Goal: Task Accomplishment & Management: Complete application form

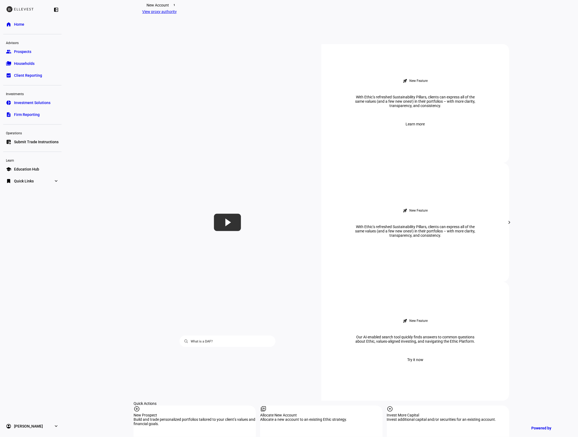
scroll to position [319, 0]
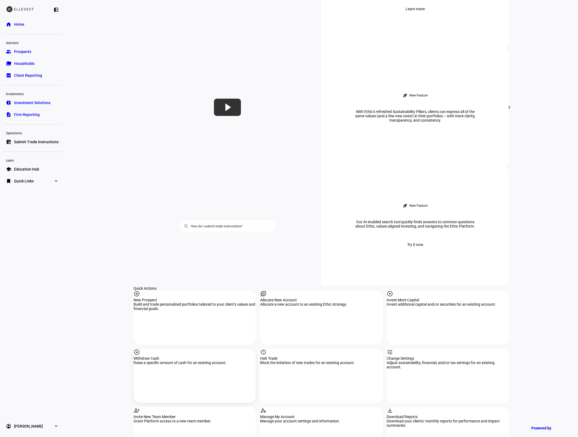
click at [170, 349] on div "arrow_circle_down Withdraw Cash Raise a specific amount of cash for an existing…" at bounding box center [195, 376] width 122 height 54
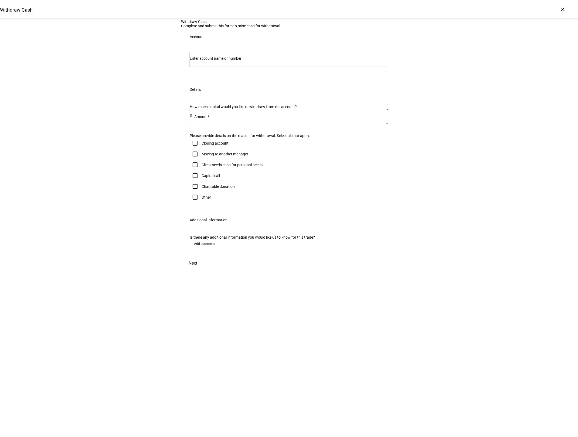
click at [228, 60] on input "Number" at bounding box center [289, 58] width 199 height 4
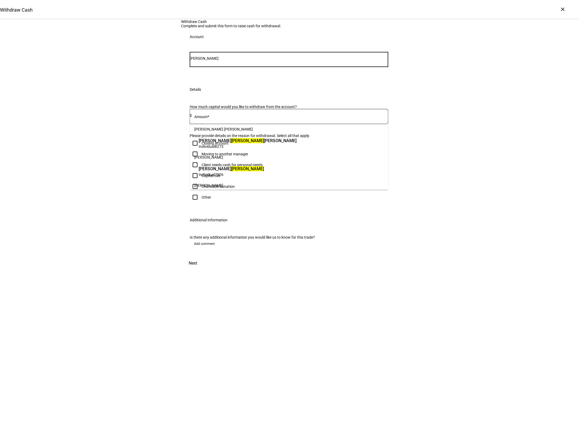
type input "[PERSON_NAME]"
click at [231, 167] on mark "[PERSON_NAME]" at bounding box center [247, 168] width 33 height 5
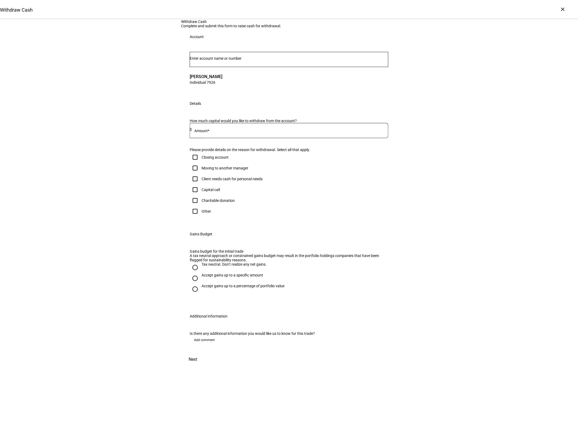
click at [234, 181] on div "Client needs cash for personal needs" at bounding box center [232, 179] width 61 height 4
click at [201, 184] on input "Client needs cash for personal needs" at bounding box center [195, 178] width 11 height 11
checkbox input "true"
click at [229, 266] on div "Tax neutral. Don’t realize any net gains." at bounding box center [234, 264] width 65 height 4
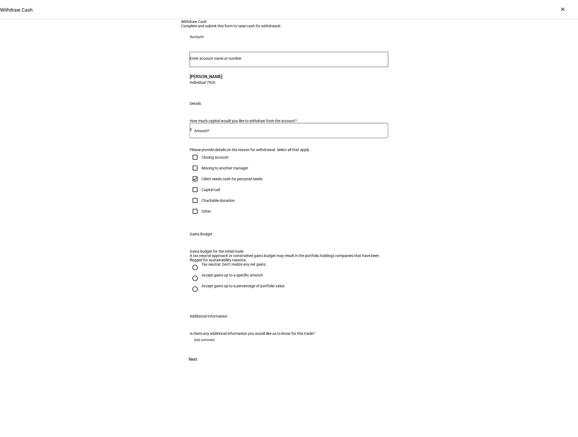
click at [201, 273] on input "Tax neutral. Don’t realize any net gains." at bounding box center [195, 267] width 11 height 11
radio input "true"
click at [210, 344] on span "Add comment" at bounding box center [204, 339] width 21 height 9
click at [219, 138] on div at bounding box center [290, 130] width 197 height 15
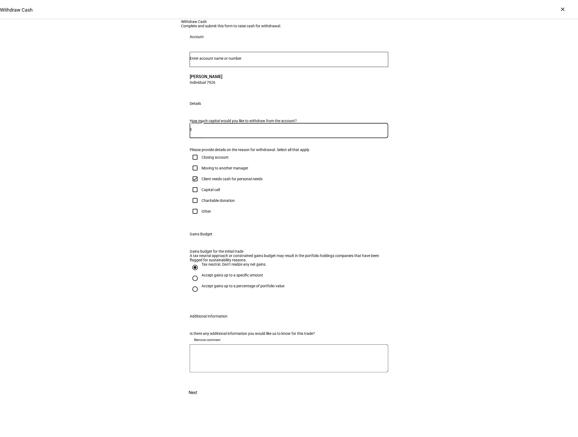
click at [217, 132] on input at bounding box center [290, 129] width 197 height 4
type input "50,000"
click at [251, 368] on textarea at bounding box center [289, 357] width 199 height 19
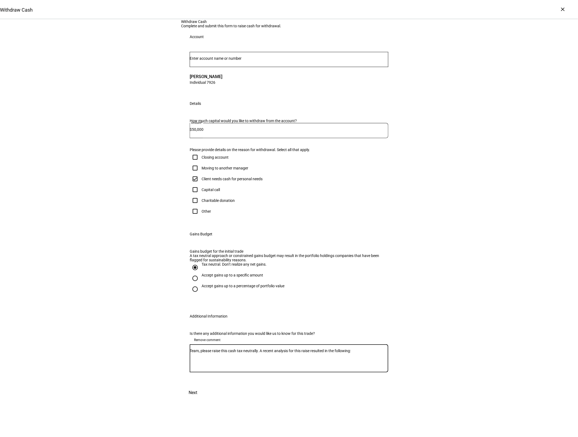
paste textarea "$50k cash raise: Current Tracking Error: 1.52% Tracking Error: 1.47% Tax neutra…"
type textarea "Team, please raise this cash tax-neutrally. A recent analysis for this raise re…"
click at [197, 412] on span "Next" at bounding box center [193, 405] width 9 height 13
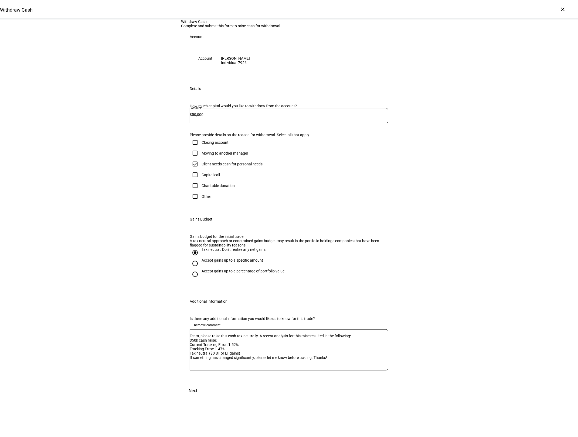
scroll to position [0, 0]
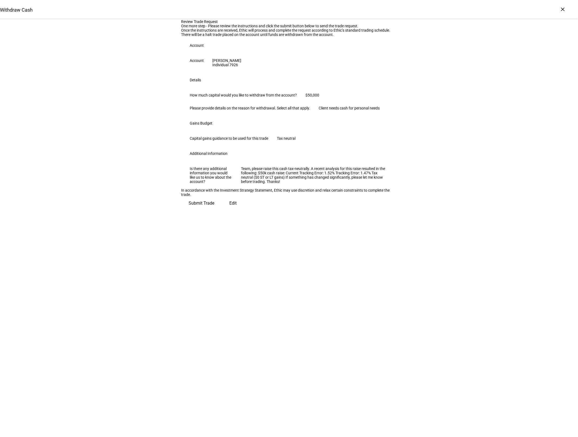
click at [214, 210] on span "Submit Trade" at bounding box center [202, 203] width 26 height 13
